Goal: Information Seeking & Learning: Learn about a topic

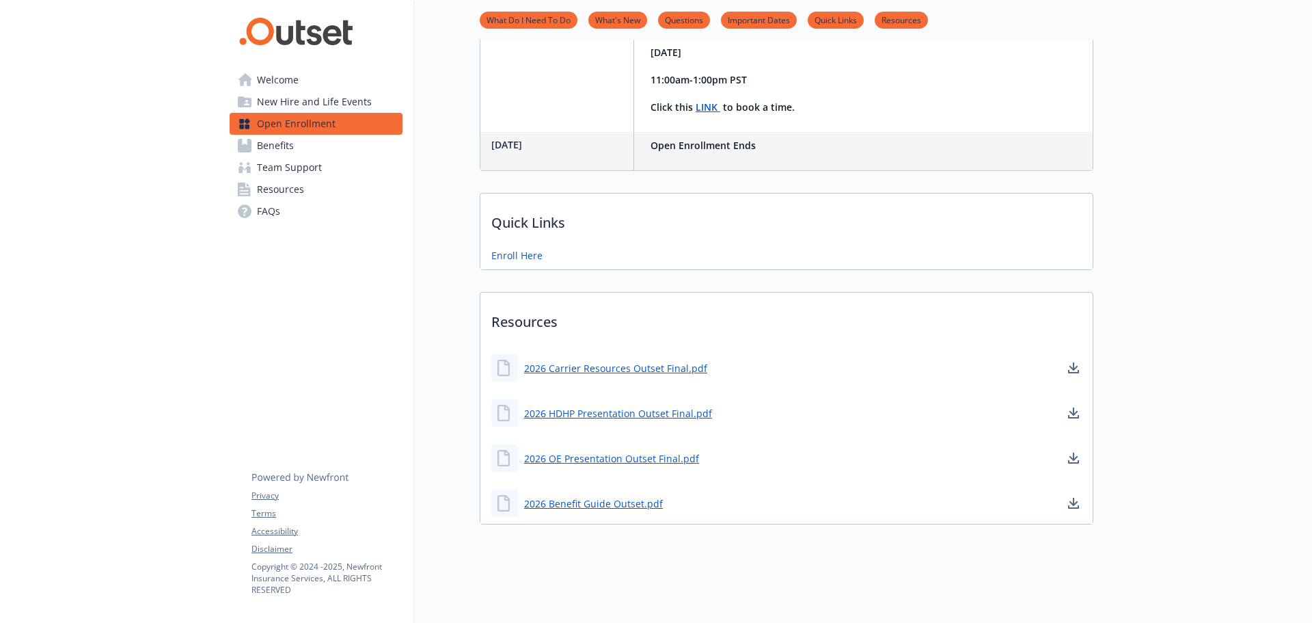
click at [297, 152] on link "Benefits" at bounding box center [316, 146] width 173 height 22
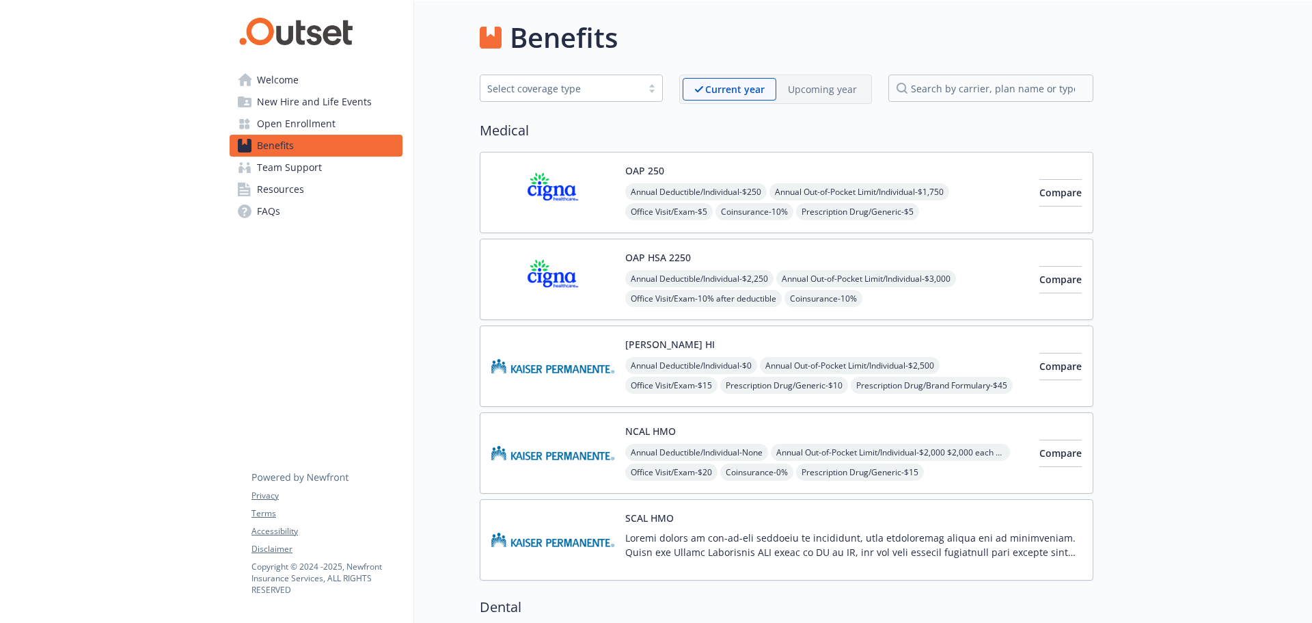
click at [730, 264] on div "OAP HSA 2250 Annual Deductible/Individual - $2,250 Annual Out-of-Pocket Limit/I…" at bounding box center [826, 279] width 403 height 58
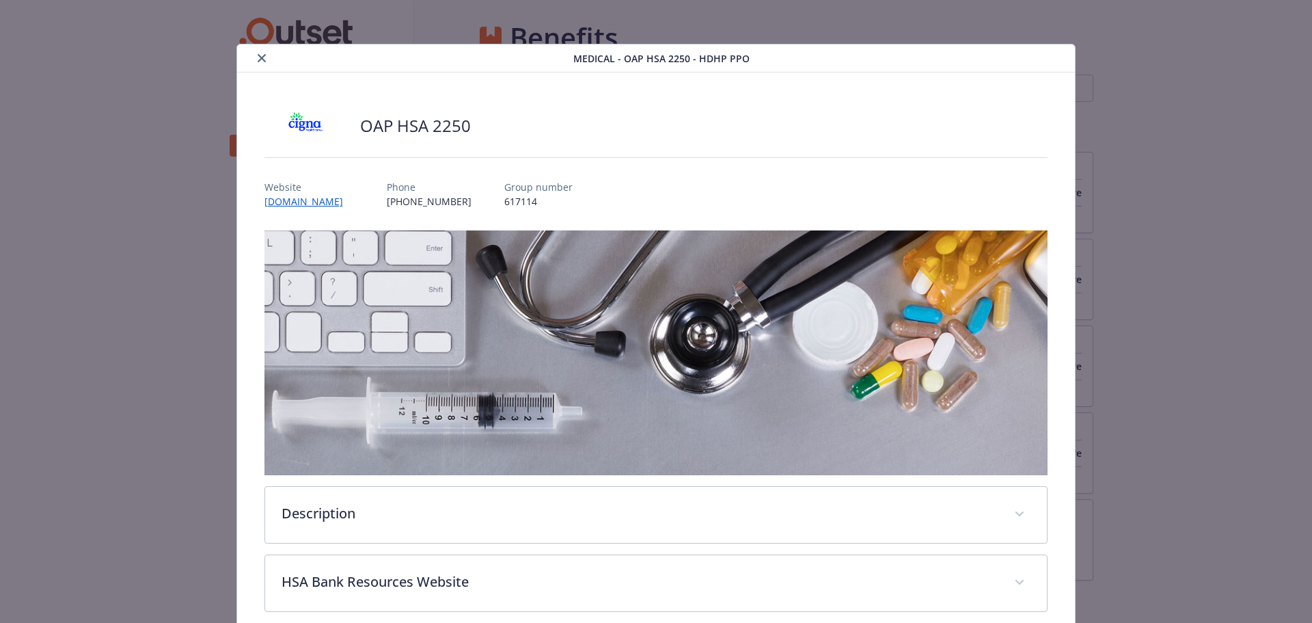
scroll to position [41, 0]
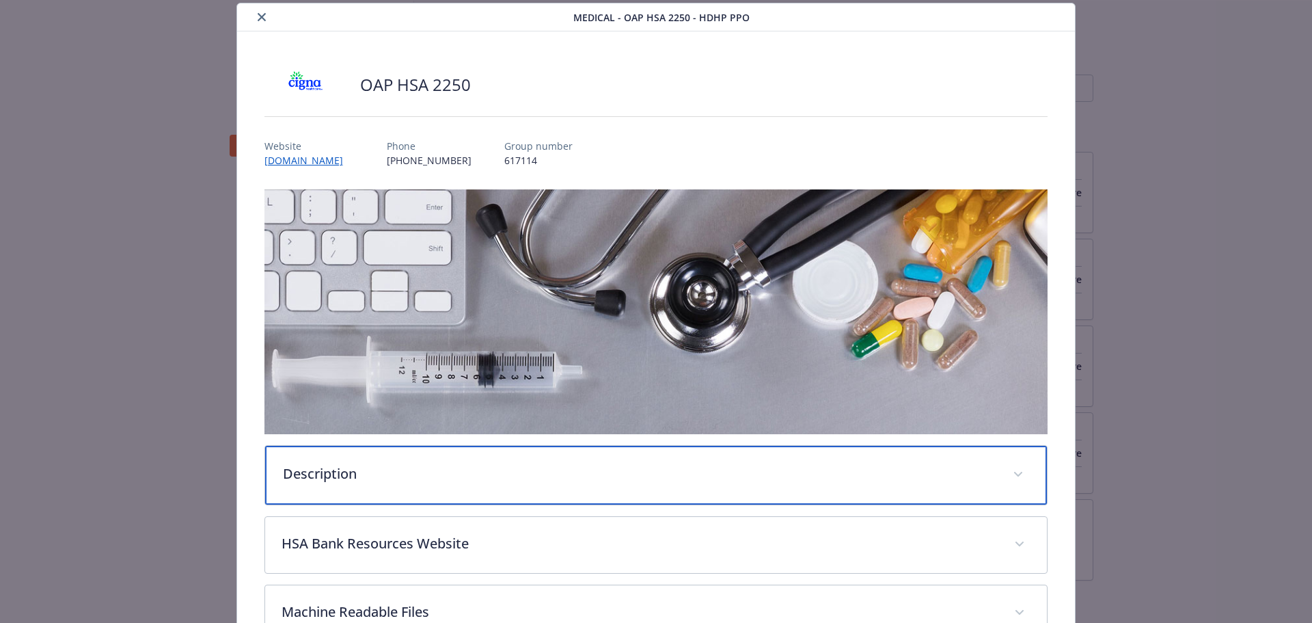
click at [513, 469] on p "Description" at bounding box center [640, 473] width 714 height 21
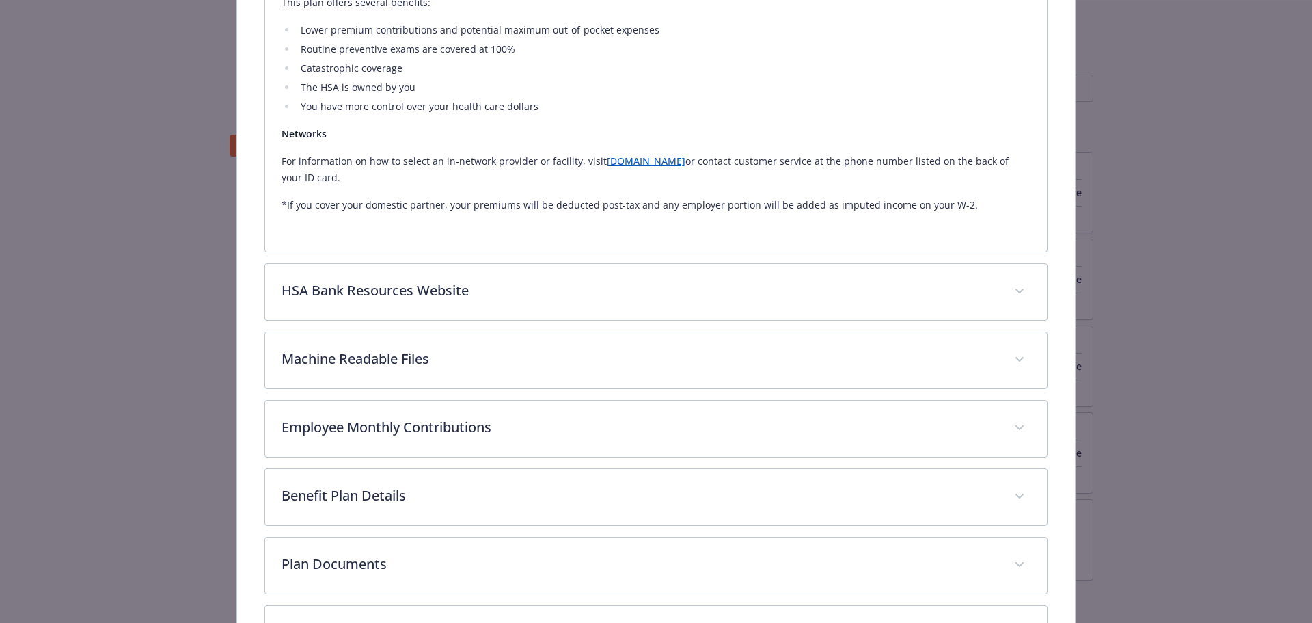
scroll to position [716, 0]
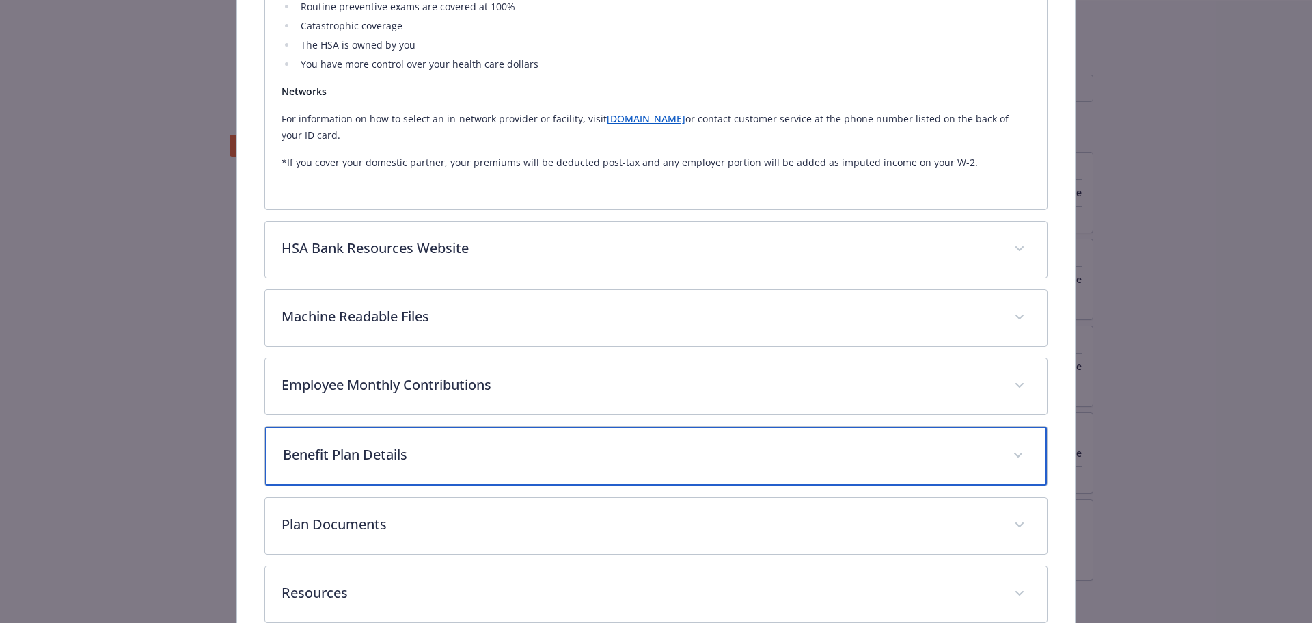
click at [392, 455] on p "Benefit Plan Details" at bounding box center [640, 454] width 714 height 21
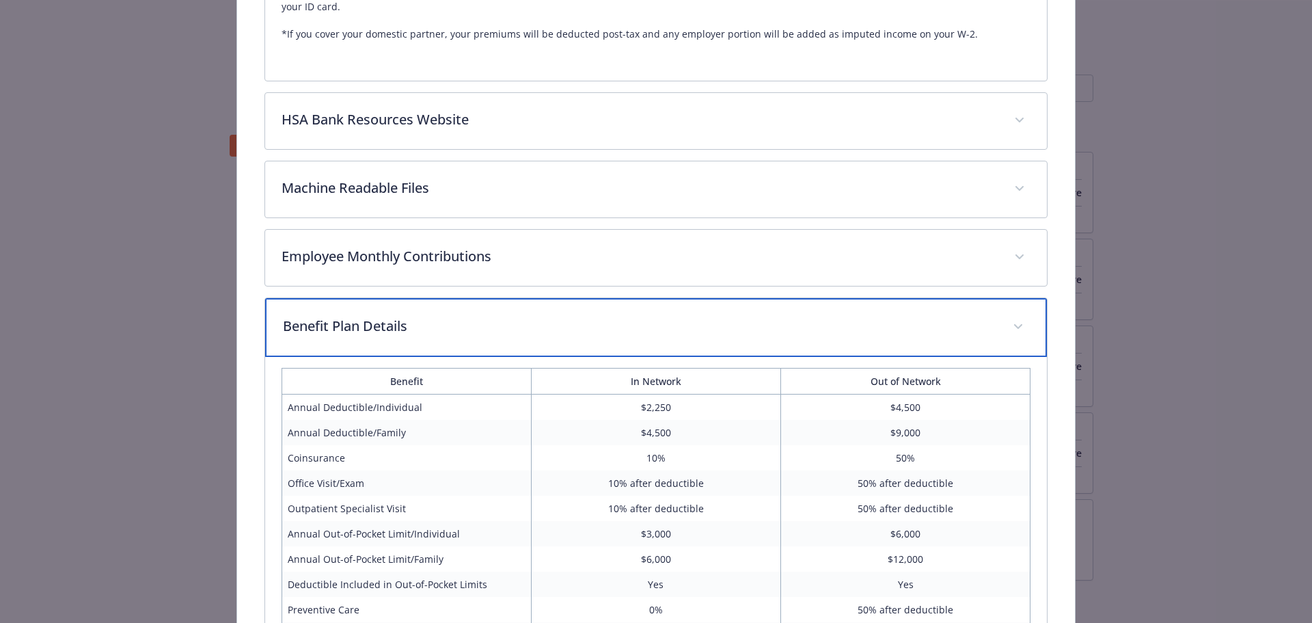
scroll to position [862, 0]
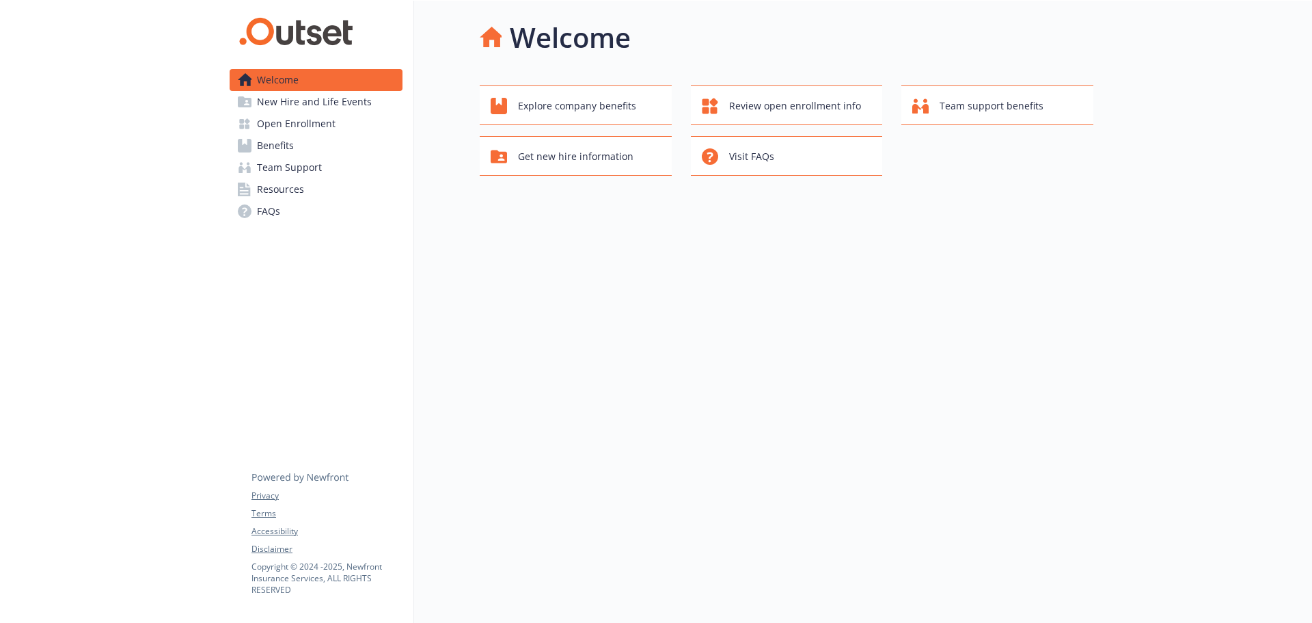
click at [329, 107] on span "New Hire and Life Events" at bounding box center [314, 102] width 115 height 22
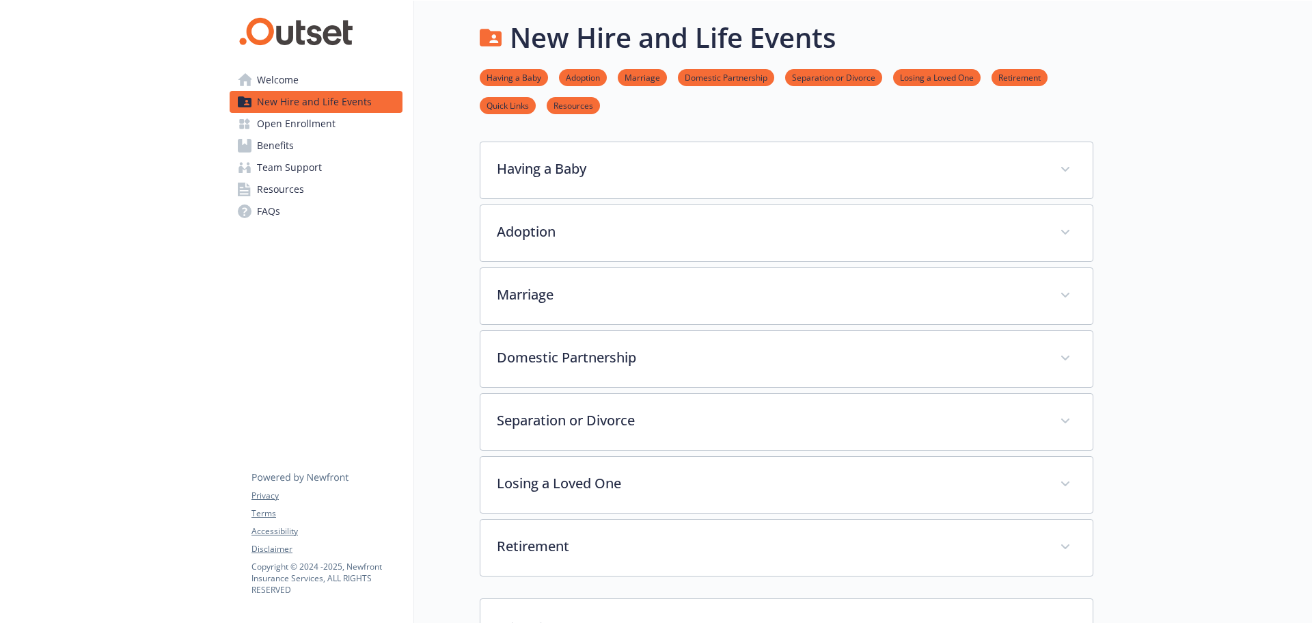
click at [288, 143] on span "Benefits" at bounding box center [275, 146] width 37 height 22
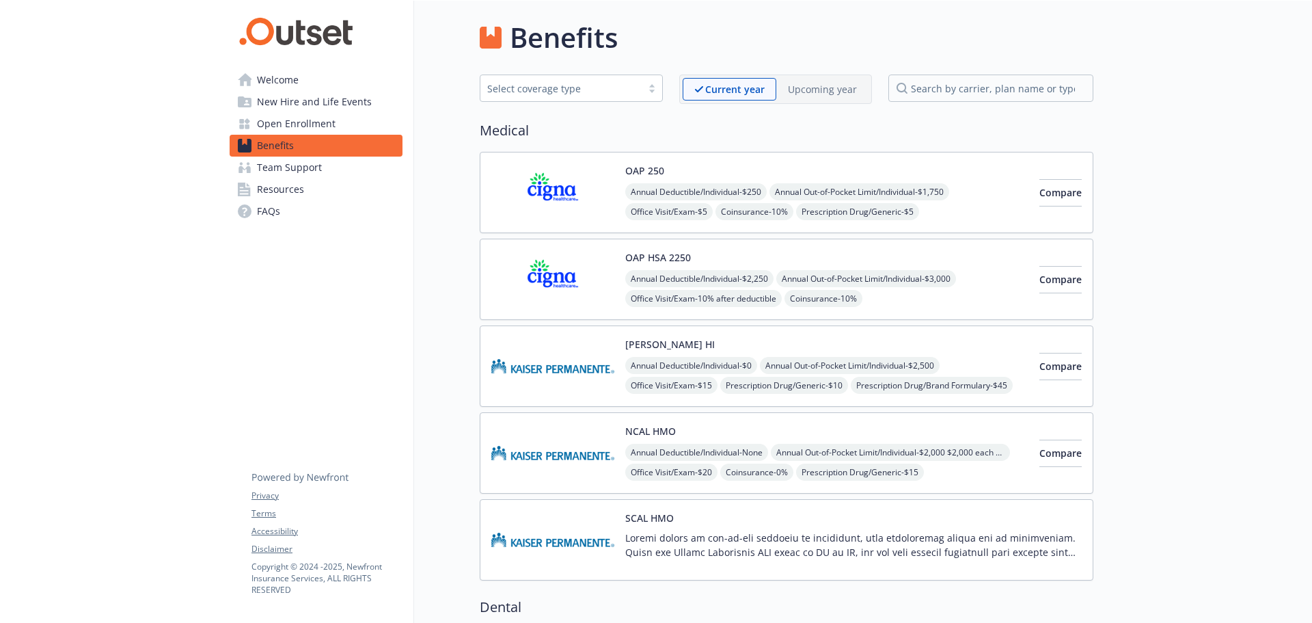
click at [937, 200] on span "Annual Out-of-Pocket Limit/Individual - $1,750" at bounding box center [860, 191] width 180 height 17
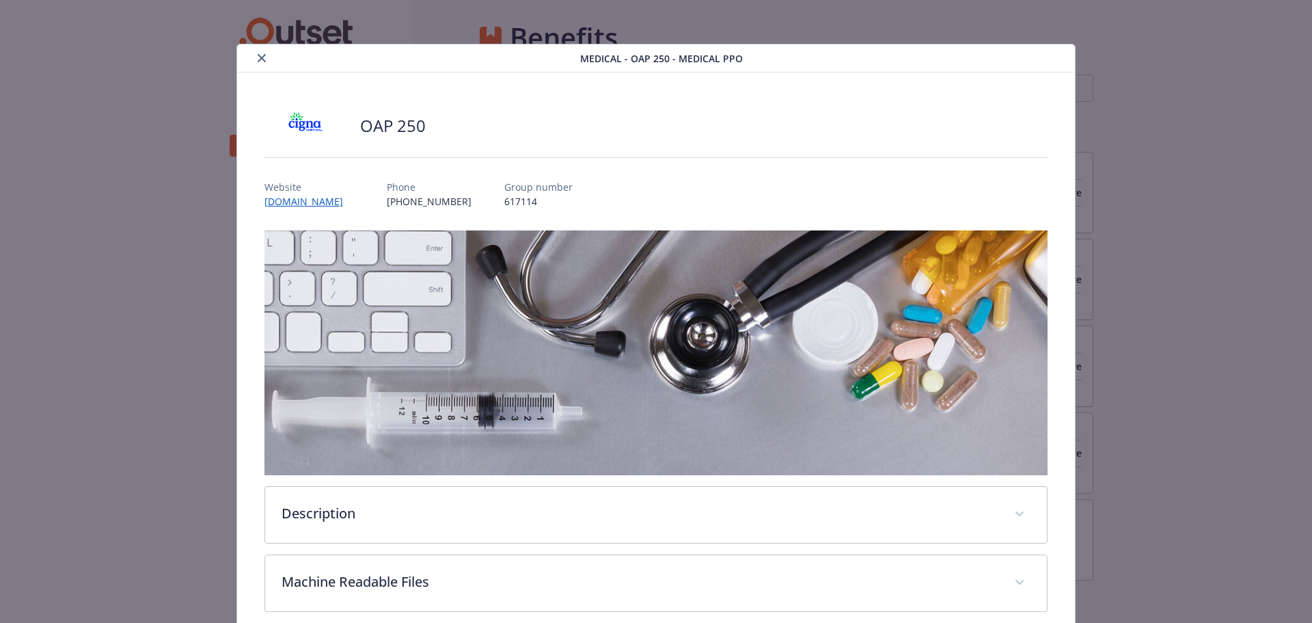
scroll to position [41, 0]
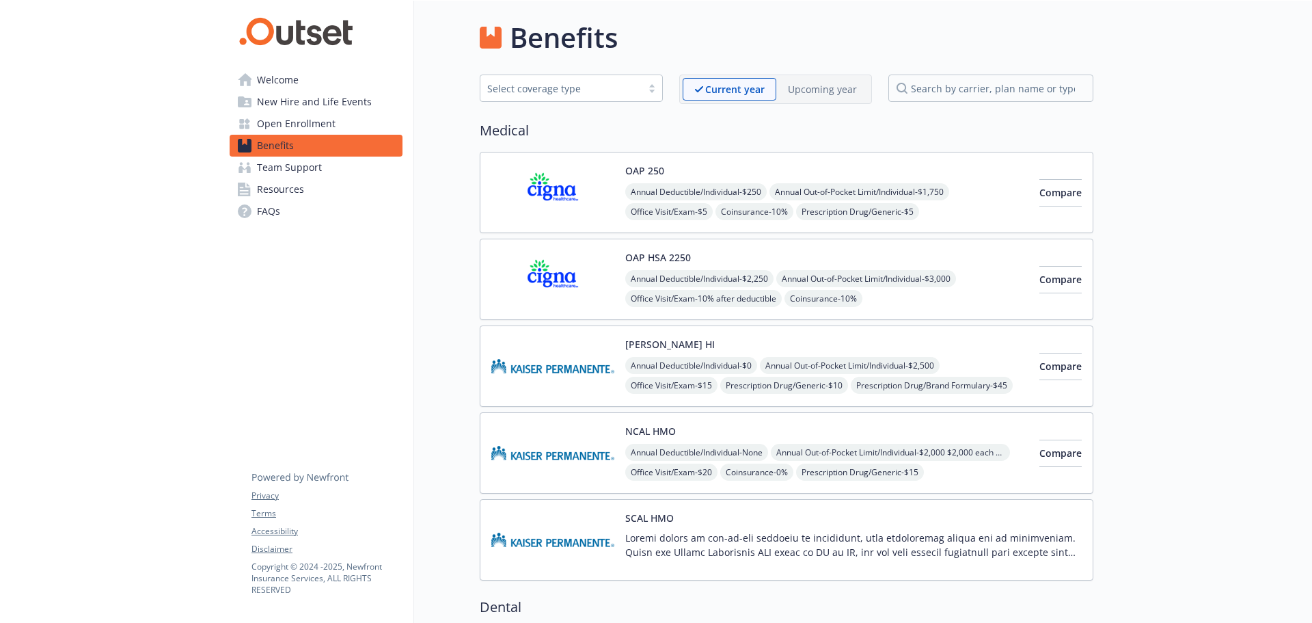
click at [832, 91] on p "Upcoming year" at bounding box center [822, 89] width 69 height 14
click at [1048, 198] on span "Compare" at bounding box center [1060, 192] width 42 height 13
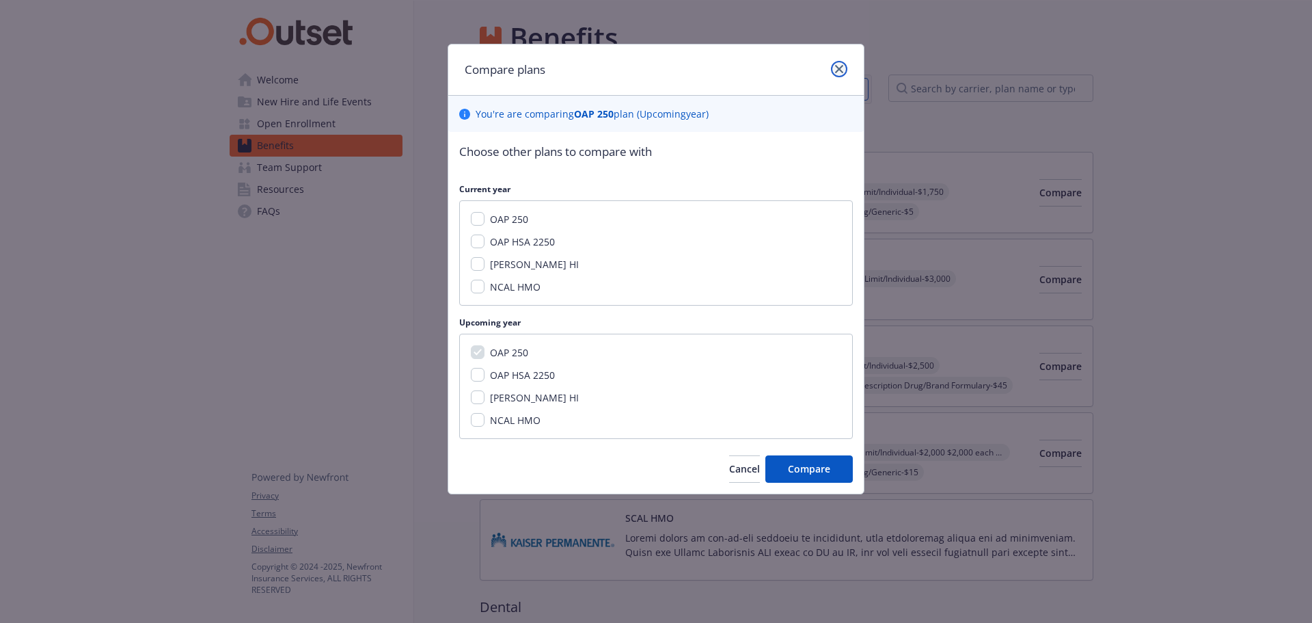
click at [845, 67] on link "close" at bounding box center [839, 69] width 16 height 16
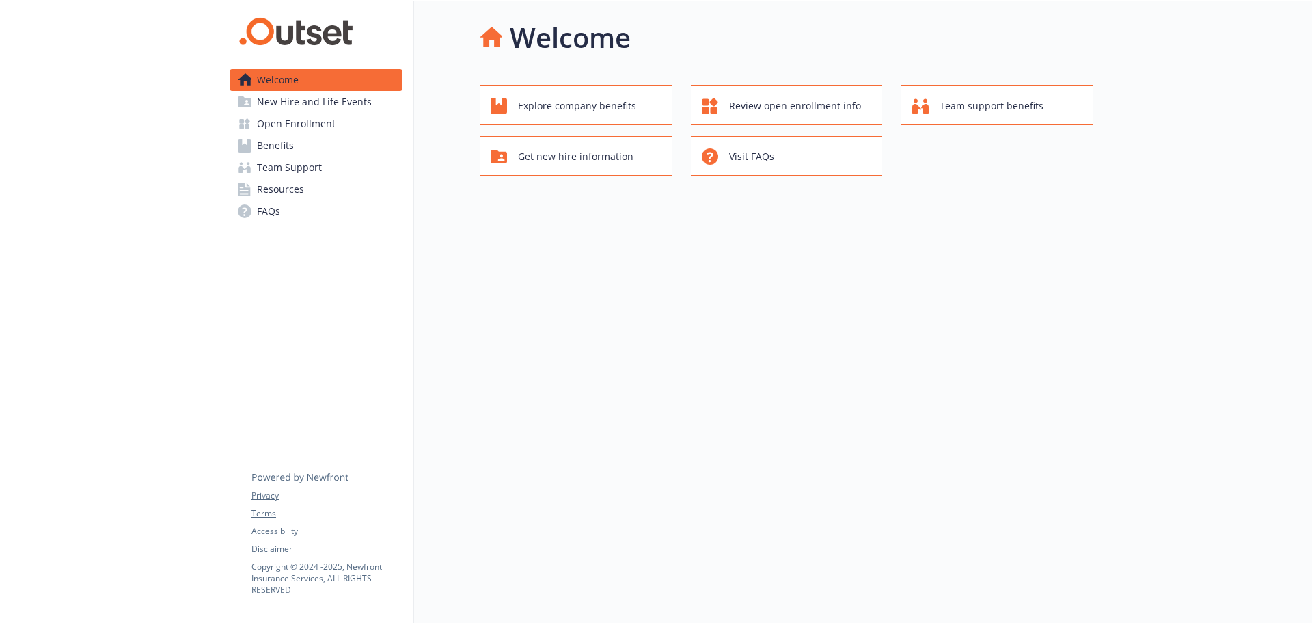
click at [323, 126] on span "Open Enrollment" at bounding box center [296, 124] width 79 height 22
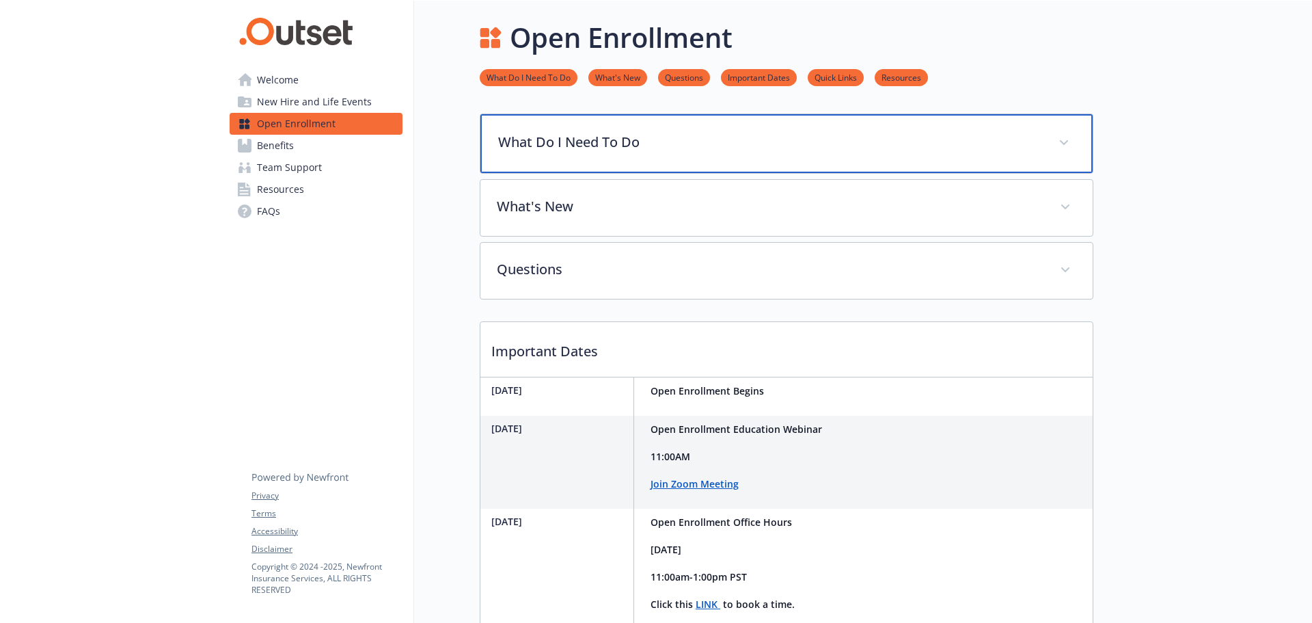
click at [651, 136] on p "What Do I Need To Do" at bounding box center [770, 142] width 544 height 21
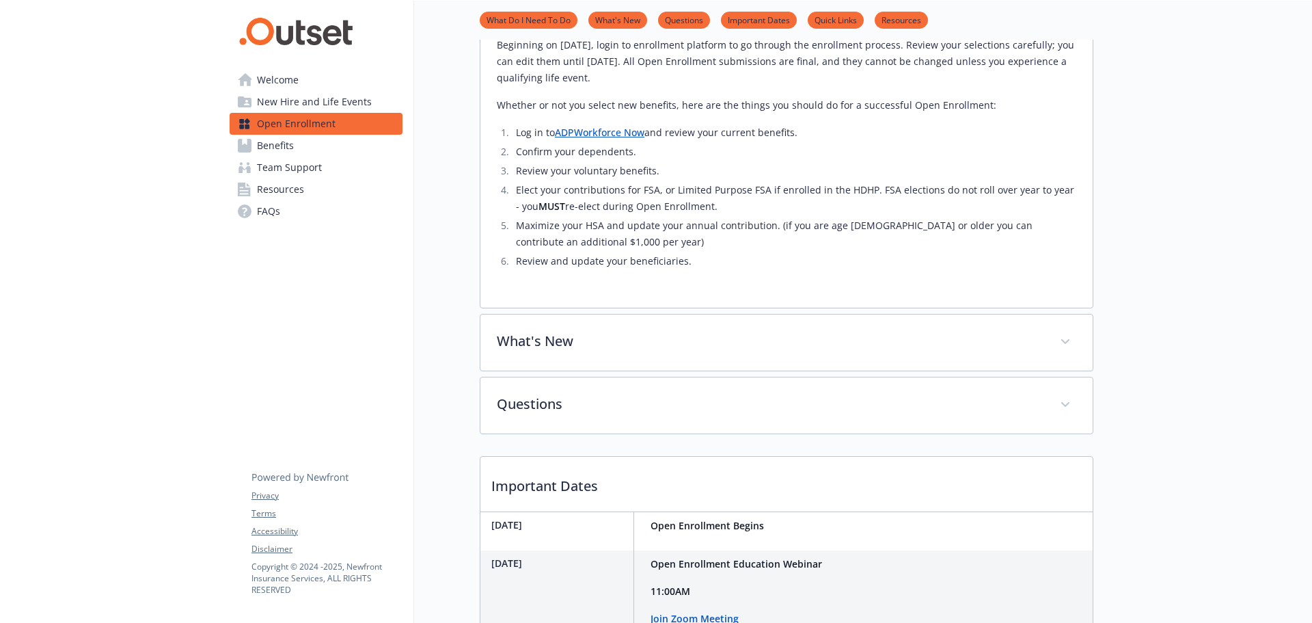
scroll to position [329, 0]
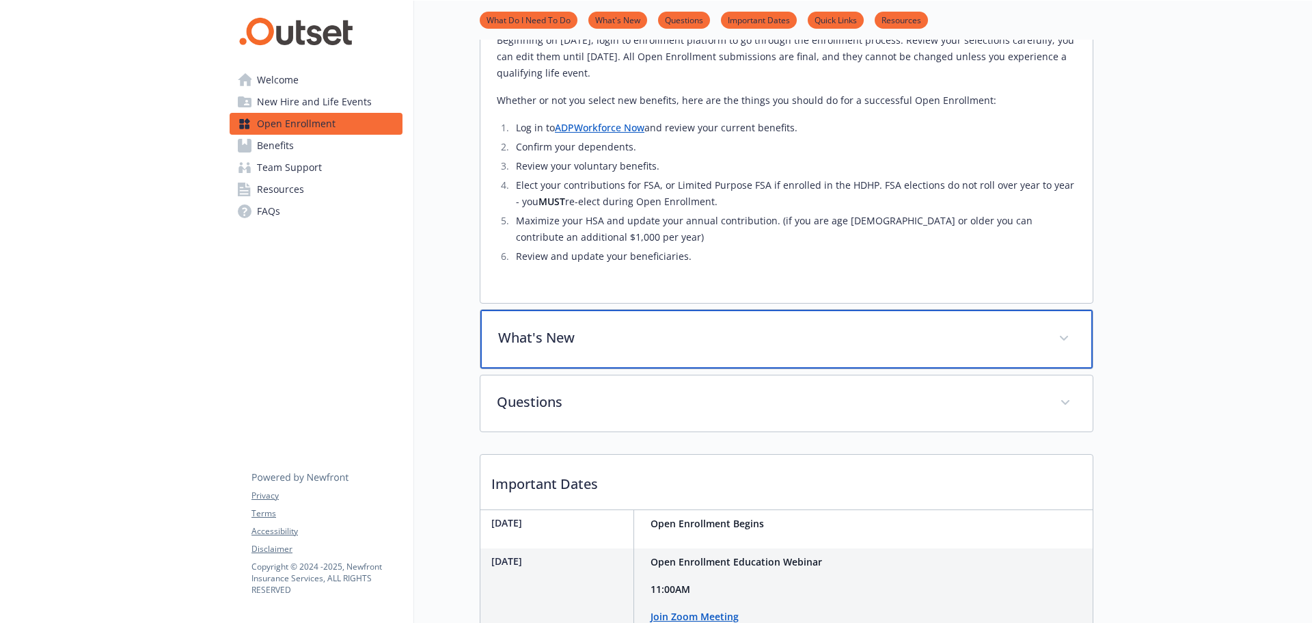
click at [627, 334] on p "What's New" at bounding box center [770, 337] width 544 height 21
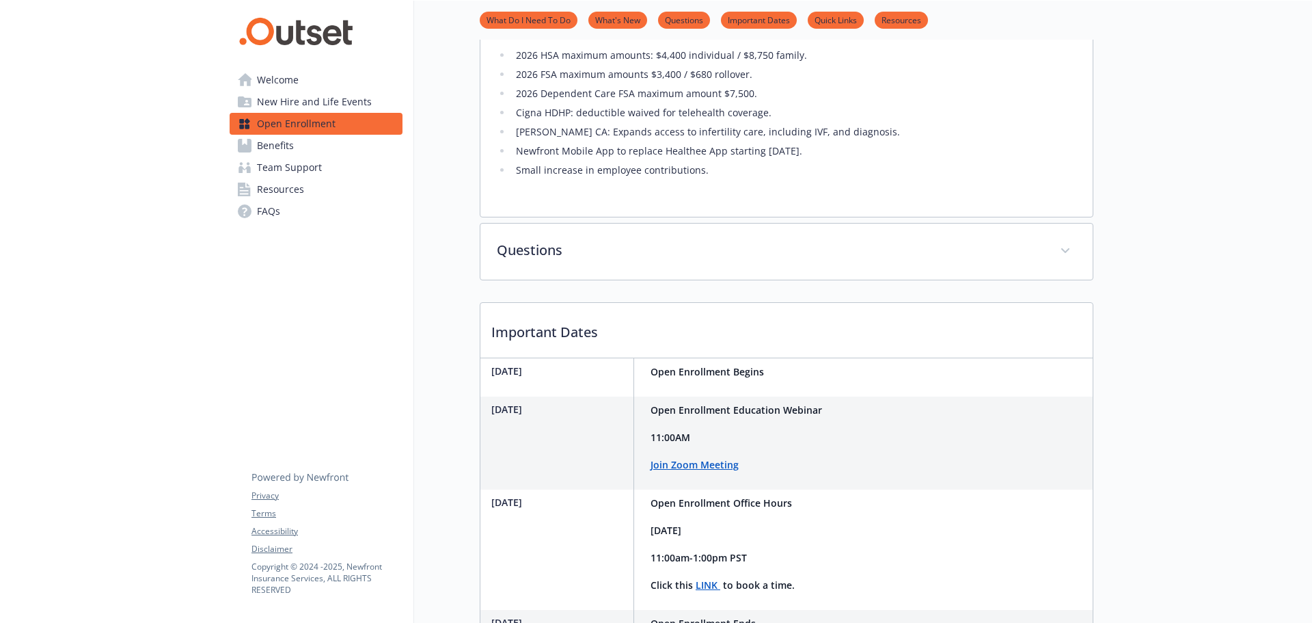
scroll to position [666, 0]
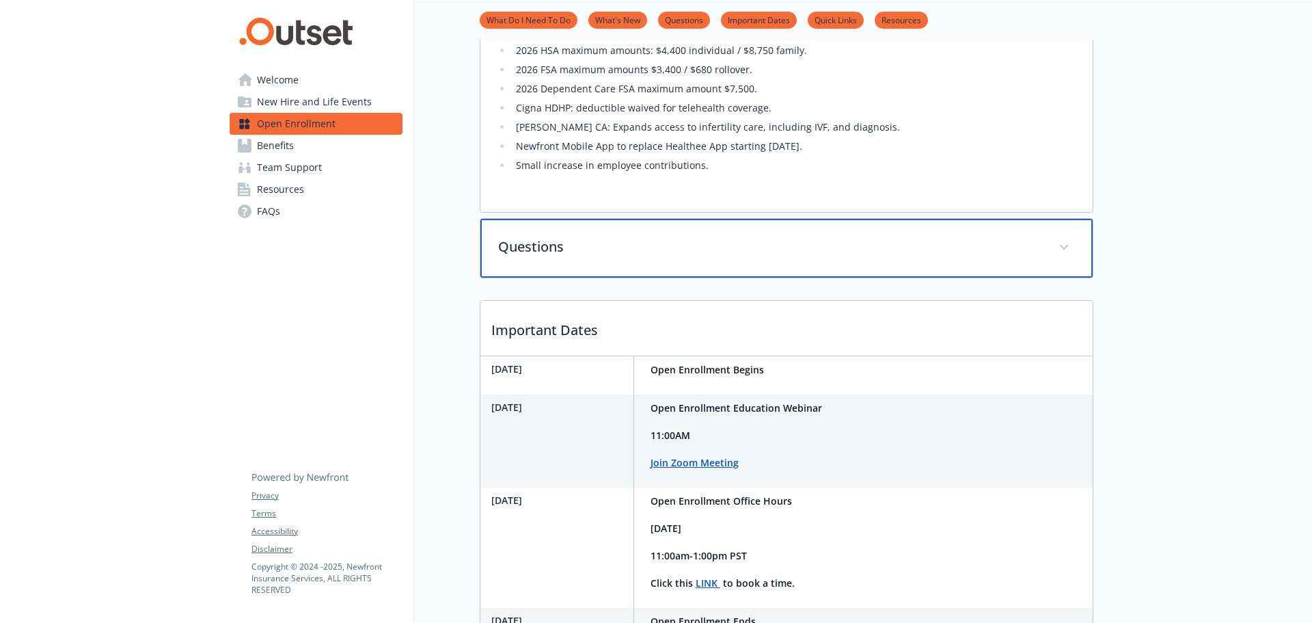
click at [621, 268] on div "Questions" at bounding box center [786, 248] width 612 height 59
